Goal: Check status: Check status

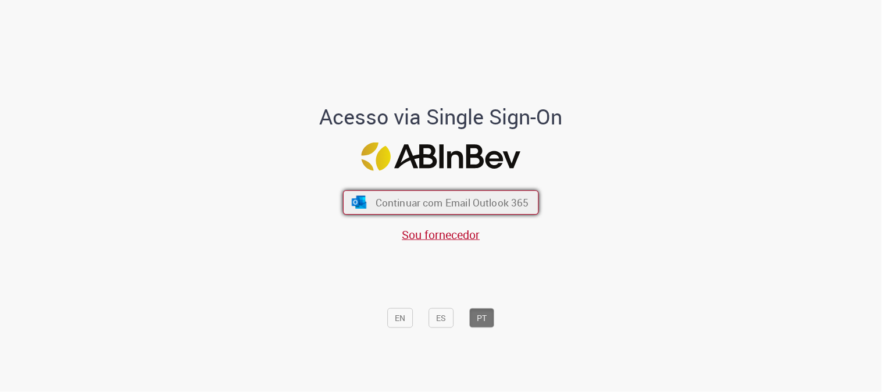
click at [416, 195] on button "Continuar com Email Outlook 365" at bounding box center [441, 202] width 196 height 24
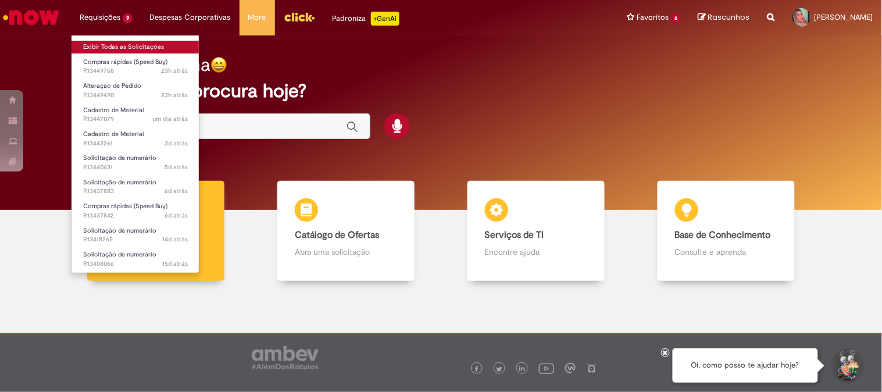
click at [141, 44] on link "Exibir Todas as Solicitações" at bounding box center [136, 47] width 128 height 13
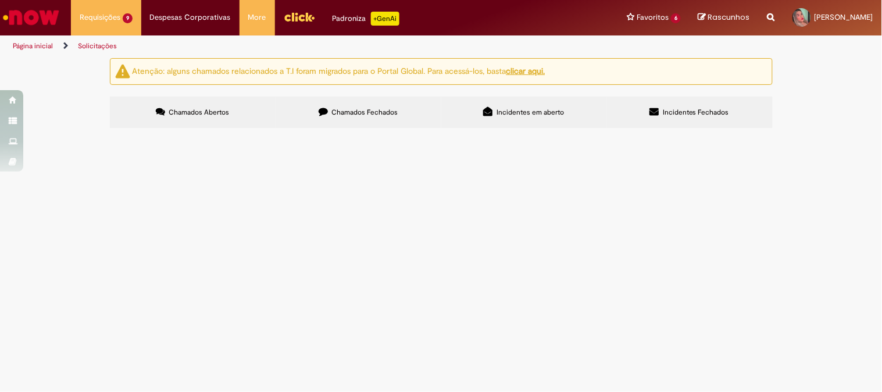
click at [0, 0] on span "Material para oficina mecânica" at bounding box center [0, 0] width 0 height 0
click at [0, 0] on span "R13449758" at bounding box center [0, 0] width 0 height 0
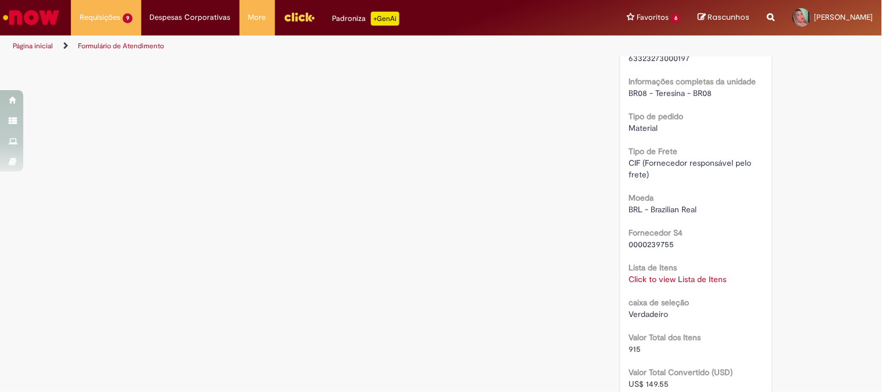
scroll to position [1188, 0]
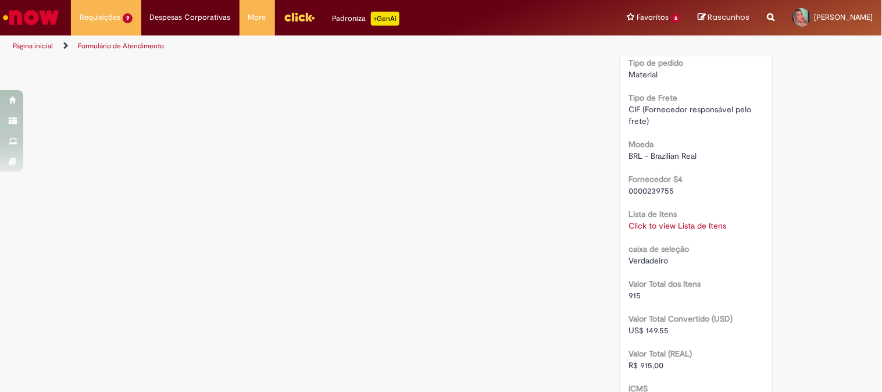
click at [677, 231] on link "Click to view Lista de Itens" at bounding box center [678, 225] width 98 height 10
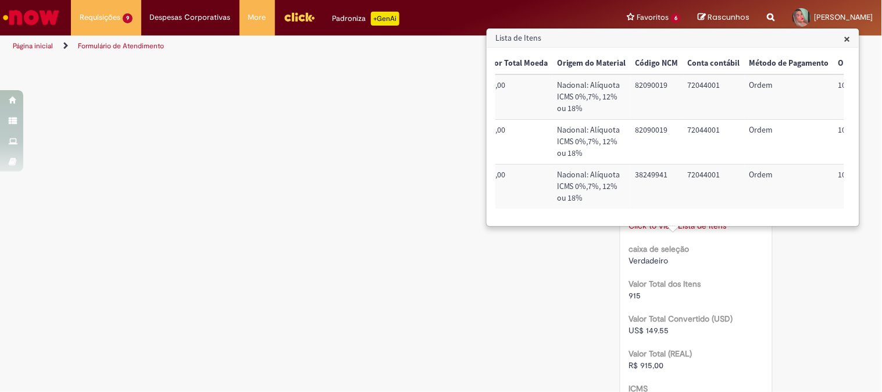
scroll to position [0, 472]
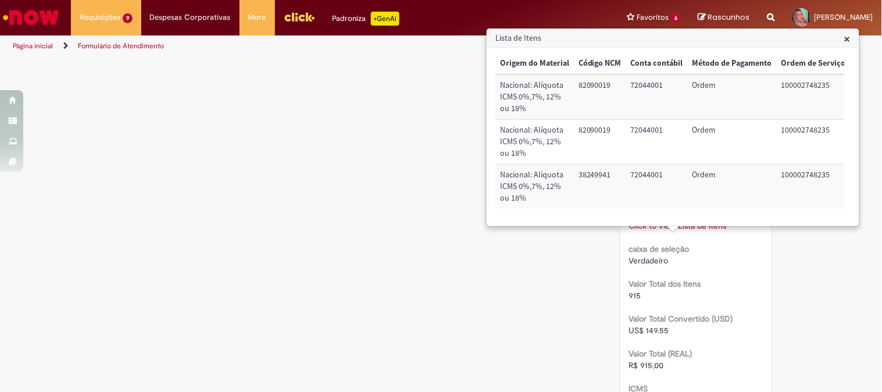
click at [781, 82] on td "100002748235" at bounding box center [814, 96] width 74 height 45
drag, startPoint x: 771, startPoint y: 84, endPoint x: 838, endPoint y: 88, distance: 67.5
click at [838, 88] on td "100002748235" at bounding box center [813, 96] width 74 height 45
copy td "100002748235"
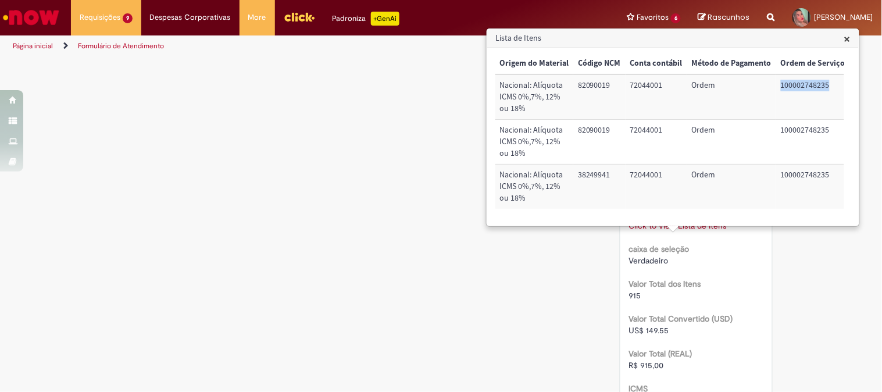
scroll to position [0, 472]
drag, startPoint x: 629, startPoint y: 83, endPoint x: 667, endPoint y: 87, distance: 38.1
click at [667, 87] on td "72044001" at bounding box center [657, 96] width 62 height 45
drag, startPoint x: 620, startPoint y: 85, endPoint x: 671, endPoint y: 84, distance: 51.2
click at [671, 84] on tr "Sim 50003323 2 95,00 190,00 Nacional: Alíquota ICMS 0%,7%, 12% ou 18% 82090019 …" at bounding box center [436, 96] width 827 height 45
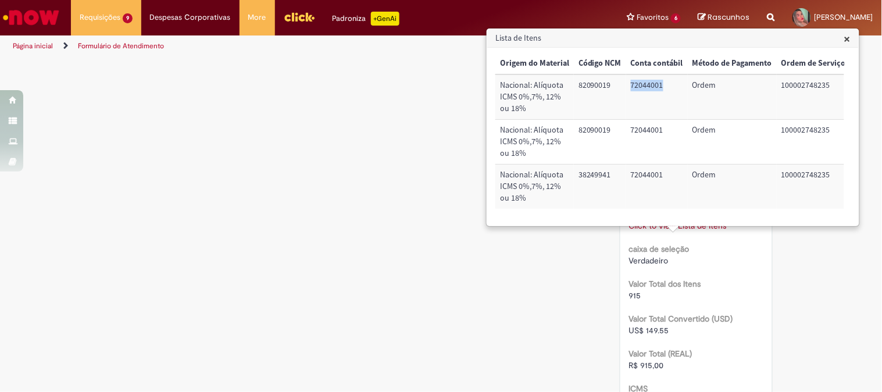
copy tr "72044001"
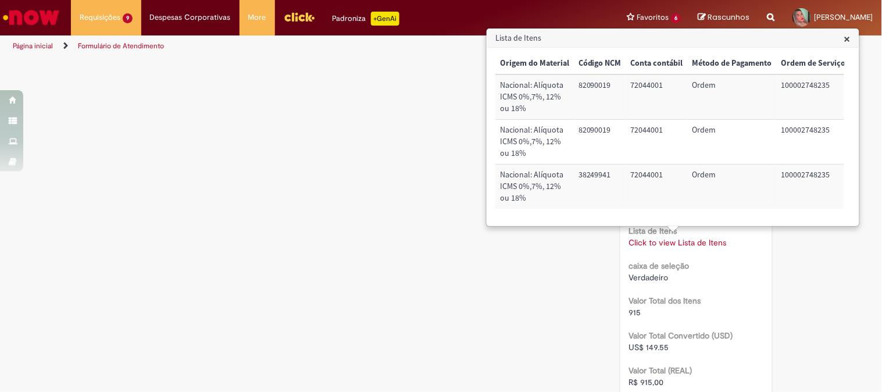
click at [846, 34] on span "×" at bounding box center [847, 39] width 6 height 16
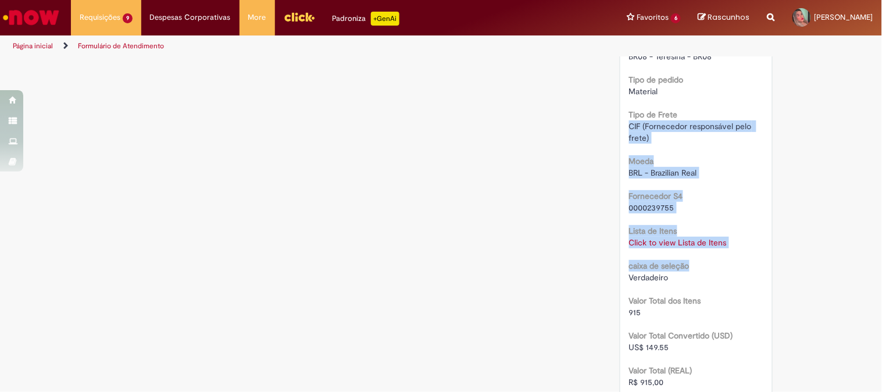
drag, startPoint x: 881, startPoint y: 225, endPoint x: 881, endPoint y: 125, distance: 100.0
click at [881, 125] on section "Formulário de Atendimento Verificar Código de Barras Aguardando Aprovação Aguar…" at bounding box center [441, 224] width 882 height 335
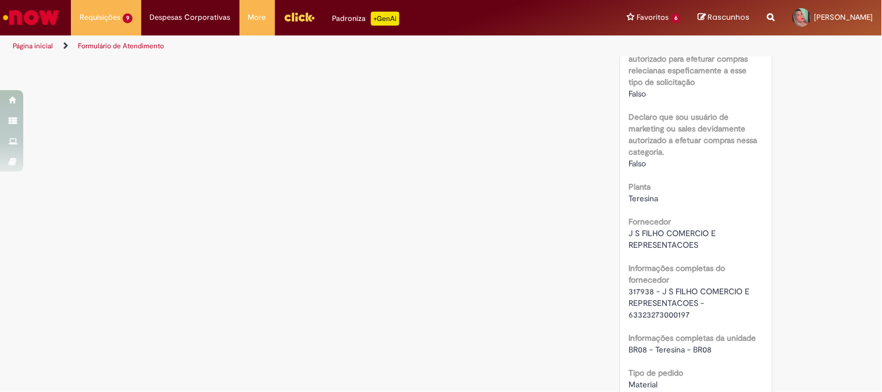
click at [871, 148] on div "Verificar Código de Barras Aguardando Aprovação Aguardando atendimento Em andam…" at bounding box center [441, 168] width 882 height 1976
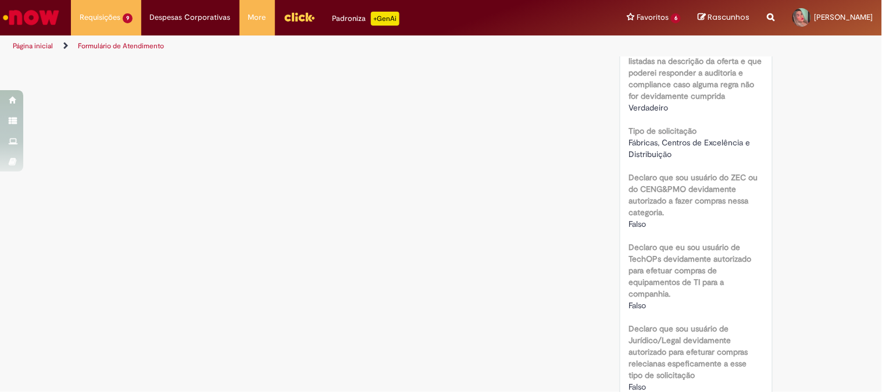
scroll to position [0, 0]
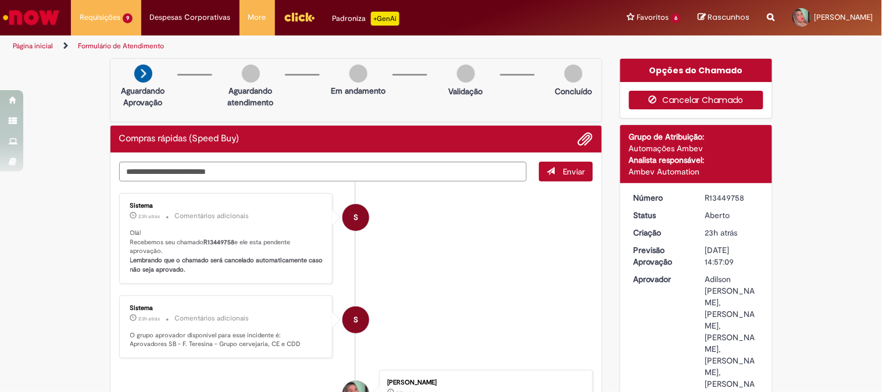
click at [655, 98] on icon "button" at bounding box center [656, 99] width 14 height 8
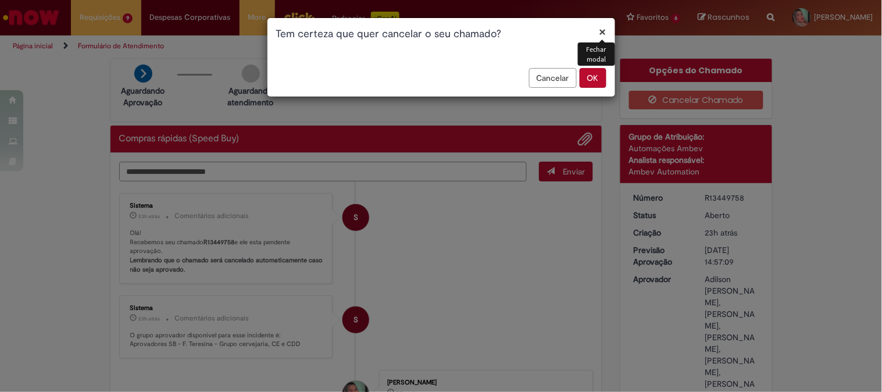
click at [600, 70] on button "OK" at bounding box center [593, 78] width 27 height 20
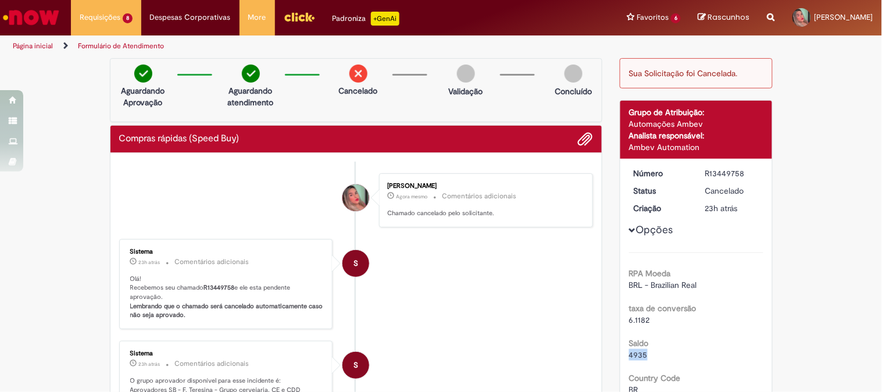
drag, startPoint x: 622, startPoint y: 352, endPoint x: 660, endPoint y: 351, distance: 37.8
